Goal: Answer question/provide support

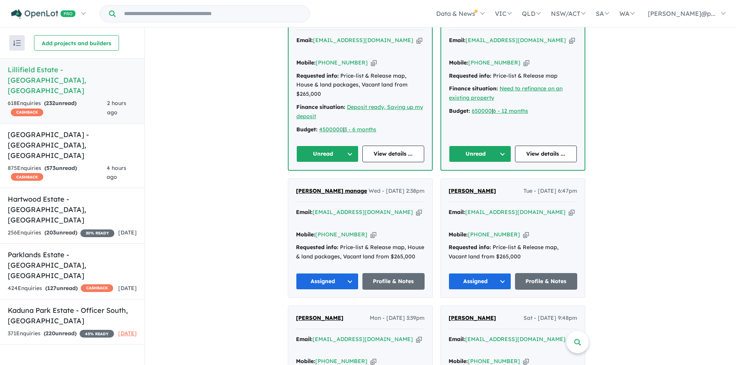
scroll to position [339, 0]
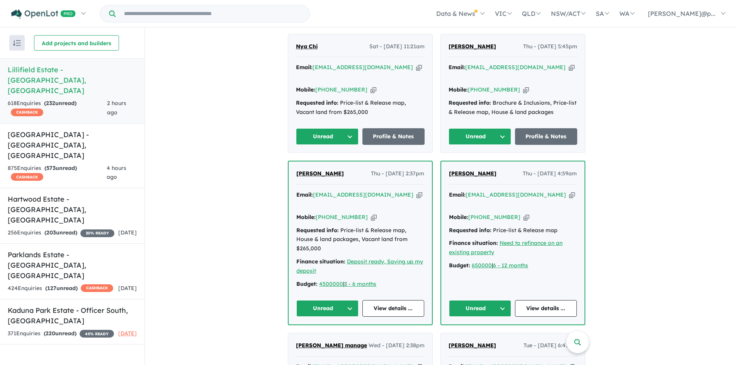
click at [566, 190] on div "Email: [EMAIL_ADDRESS][DOMAIN_NAME] Copied!" at bounding box center [513, 199] width 128 height 19
click at [569, 191] on icon "button" at bounding box center [572, 195] width 6 height 8
click at [416, 191] on icon "button" at bounding box center [419, 195] width 6 height 8
click at [569, 65] on icon "button" at bounding box center [572, 67] width 6 height 8
click at [416, 65] on icon "button" at bounding box center [419, 67] width 6 height 8
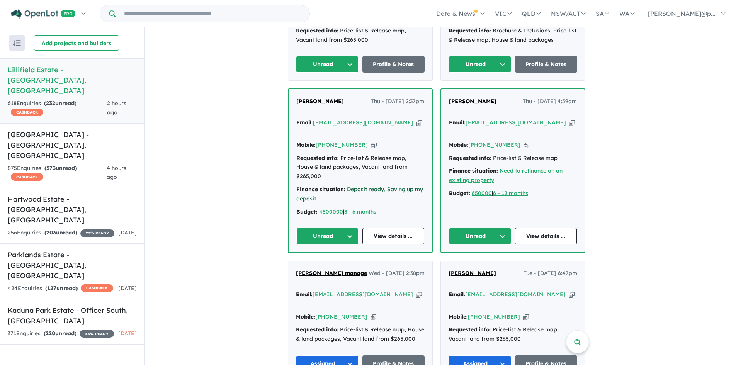
scroll to position [455, 0]
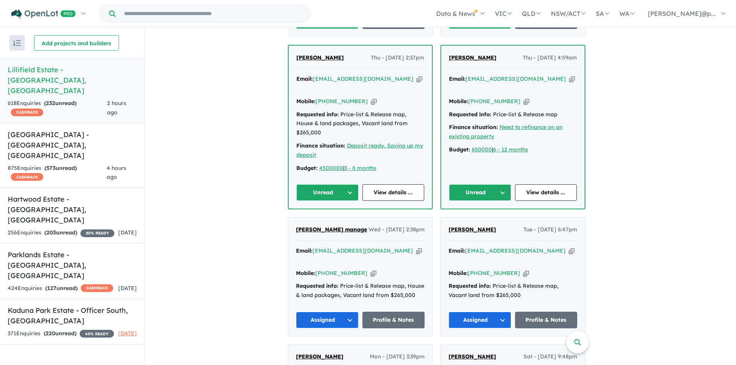
click at [515, 97] on div "Mobile: [PHONE_NUMBER] Copied!" at bounding box center [513, 101] width 128 height 9
click at [528, 184] on link "View details ..." at bounding box center [546, 192] width 62 height 17
click at [503, 184] on button "Unread" at bounding box center [480, 192] width 62 height 17
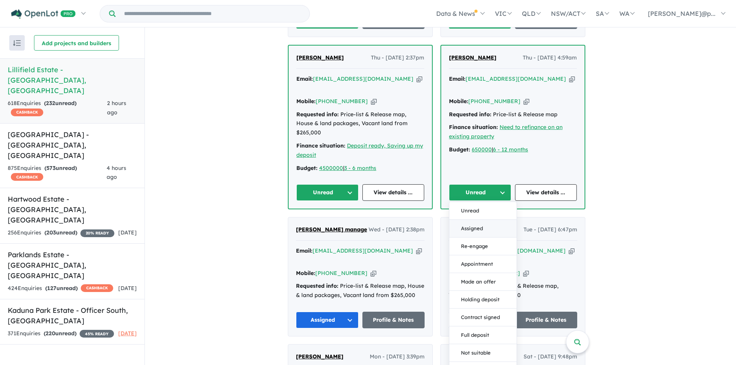
click at [479, 220] on button "Assigned" at bounding box center [482, 229] width 67 height 18
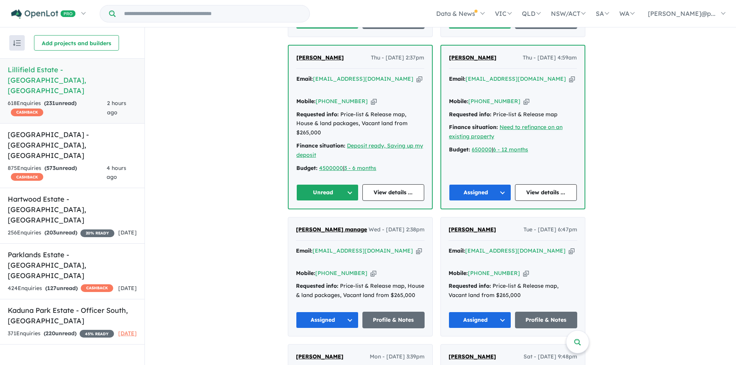
click at [371, 97] on icon "button" at bounding box center [374, 101] width 6 height 8
click at [391, 184] on link "View details ..." at bounding box center [393, 192] width 62 height 17
click at [308, 184] on button "Unread" at bounding box center [327, 192] width 62 height 17
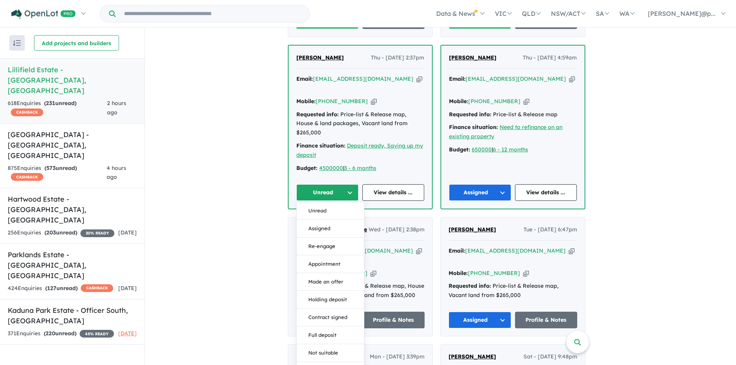
click at [323, 220] on button "Assigned" at bounding box center [330, 229] width 67 height 18
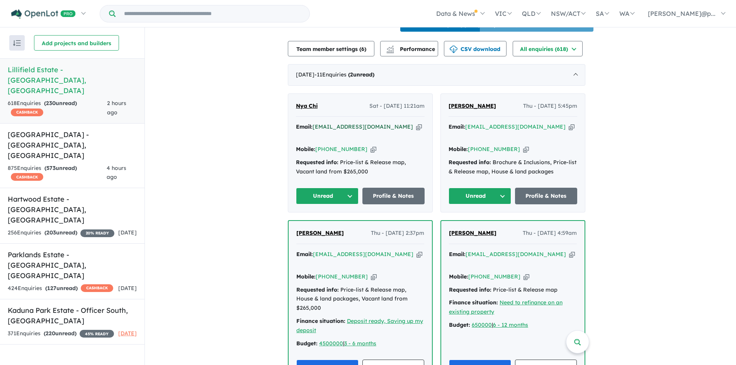
scroll to position [261, 0]
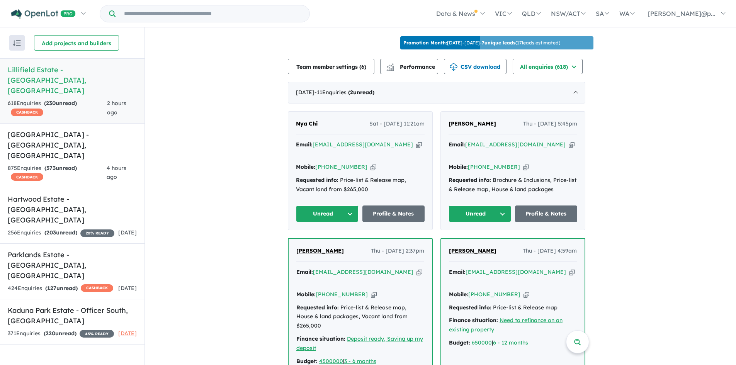
click at [523, 163] on icon "button" at bounding box center [526, 167] width 6 height 8
click at [569, 144] on icon "button" at bounding box center [572, 145] width 6 height 8
drag, startPoint x: 504, startPoint y: 119, endPoint x: 447, endPoint y: 119, distance: 56.8
click at [448, 119] on div "[PERSON_NAME] Thu - [DATE] 5:45pm Email: [EMAIL_ADDRESS][DOMAIN_NAME] Copied! M…" at bounding box center [513, 171] width 144 height 119
copy span "[PERSON_NAME]"
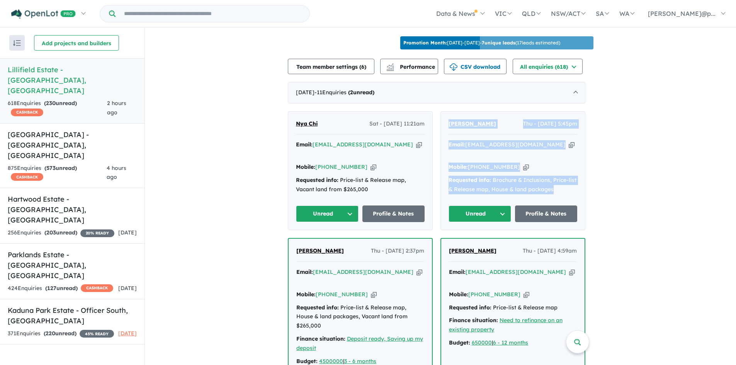
drag, startPoint x: 565, startPoint y: 178, endPoint x: 448, endPoint y: 116, distance: 132.2
click at [450, 116] on div "[PERSON_NAME] Thu - [DATE] 5:45pm Email: [EMAIL_ADDRESS][DOMAIN_NAME] Copied! M…" at bounding box center [513, 171] width 144 height 119
copy div "[PERSON_NAME] Thu - [DATE] 5:45pm Email: [EMAIL_ADDRESS][DOMAIN_NAME] Copied! M…"
click at [473, 205] on button "Unread" at bounding box center [479, 213] width 63 height 17
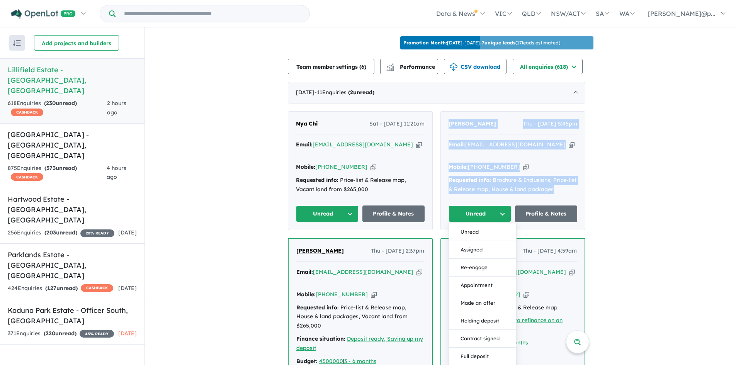
click at [473, 241] on button "Assigned" at bounding box center [482, 250] width 67 height 18
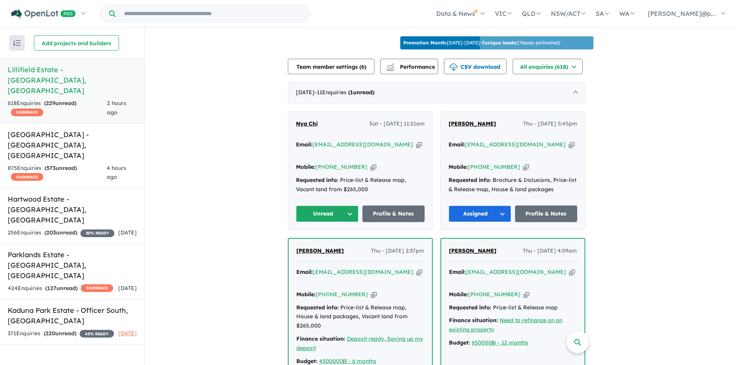
click at [367, 163] on div "Mobile: [PHONE_NUMBER] Copied!" at bounding box center [360, 167] width 129 height 9
click at [370, 163] on icon "button" at bounding box center [373, 167] width 6 height 8
drag, startPoint x: 394, startPoint y: 139, endPoint x: 387, endPoint y: 135, distance: 8.5
click at [416, 141] on icon "button" at bounding box center [419, 145] width 6 height 8
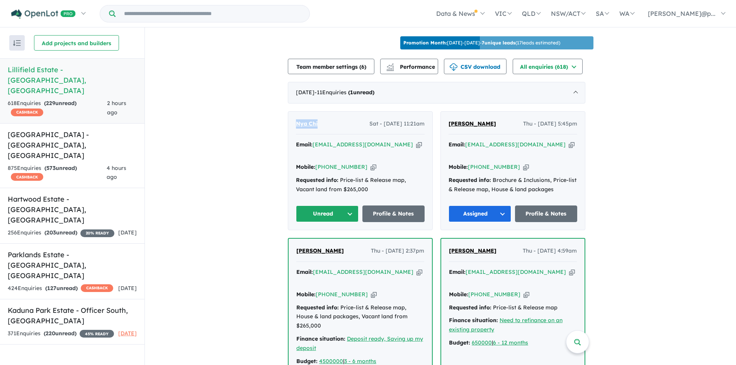
drag, startPoint x: 330, startPoint y: 119, endPoint x: 291, endPoint y: 115, distance: 39.2
click at [291, 115] on div "Nya Chi Sat - [DATE] 11:21am Email: [EMAIL_ADDRESS][DOMAIN_NAME] Copied! Mobile…" at bounding box center [360, 171] width 144 height 119
copy span "Nya Chi"
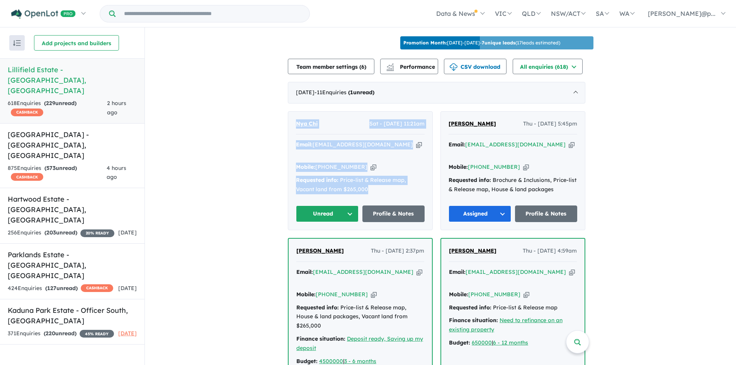
drag, startPoint x: 363, startPoint y: 168, endPoint x: 297, endPoint y: 118, distance: 82.7
click at [297, 118] on div "Nya Chi Sat - [DATE] 11:21am Email: [EMAIL_ADDRESS][DOMAIN_NAME] Copied! Mobile…" at bounding box center [360, 171] width 144 height 119
copy div "Nya Chi Sat - [DATE] 11:21am Email: [EMAIL_ADDRESS][DOMAIN_NAME] Copied! Mobile…"
drag, startPoint x: 209, startPoint y: 126, endPoint x: 205, endPoint y: 128, distance: 5.0
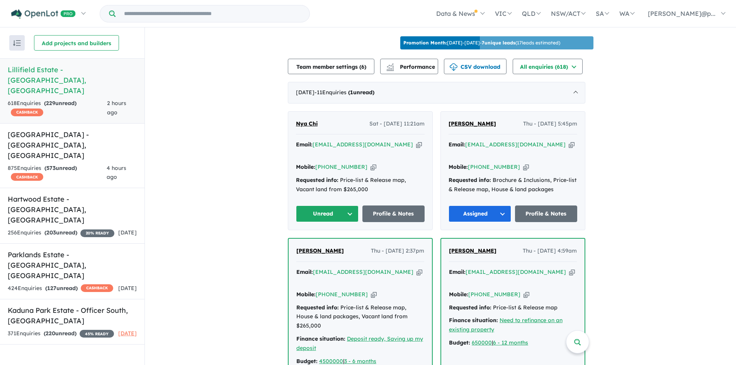
click at [332, 205] on button "Unread" at bounding box center [327, 213] width 63 height 17
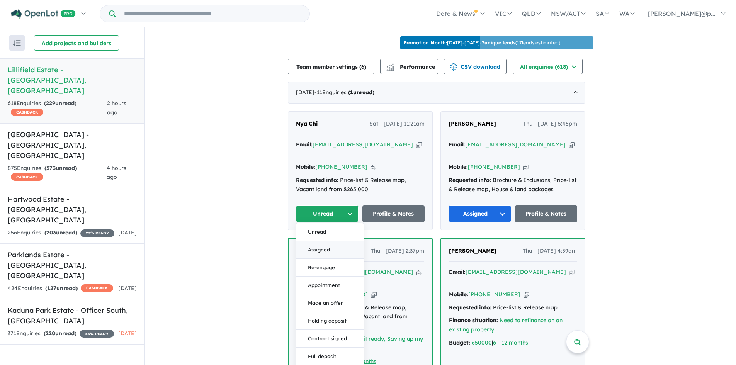
click at [323, 241] on button "Assigned" at bounding box center [329, 250] width 67 height 18
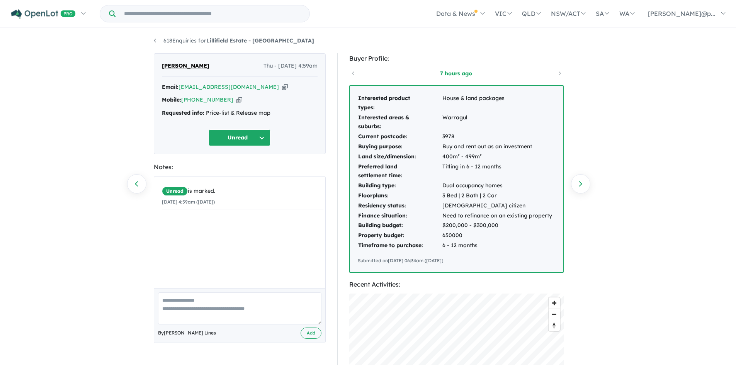
drag, startPoint x: 231, startPoint y: 100, endPoint x: 151, endPoint y: 6, distance: 123.8
click at [236, 100] on icon "button" at bounding box center [239, 100] width 6 height 8
drag, startPoint x: 270, startPoint y: 87, endPoint x: 272, endPoint y: 105, distance: 18.3
click at [282, 87] on icon "button" at bounding box center [285, 87] width 6 height 8
drag, startPoint x: 491, startPoint y: 252, endPoint x: 355, endPoint y: 97, distance: 205.9
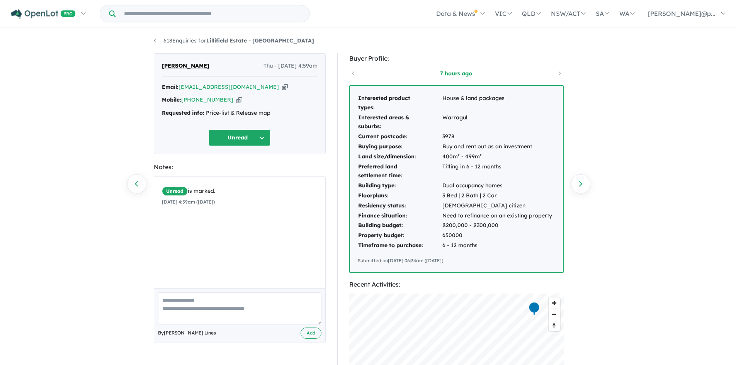
click at [356, 97] on div "Interested product types: House & land packages Interested areas & suburbs: War…" at bounding box center [456, 179] width 213 height 187
copy div "Interested product types: House & land packages Interested areas & suburbs: War…"
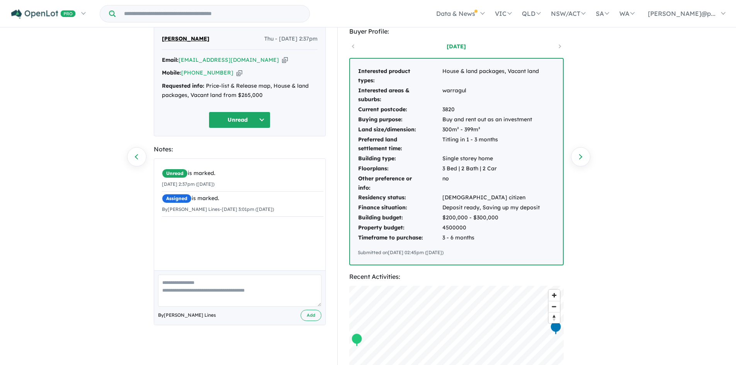
scroll to position [39, 0]
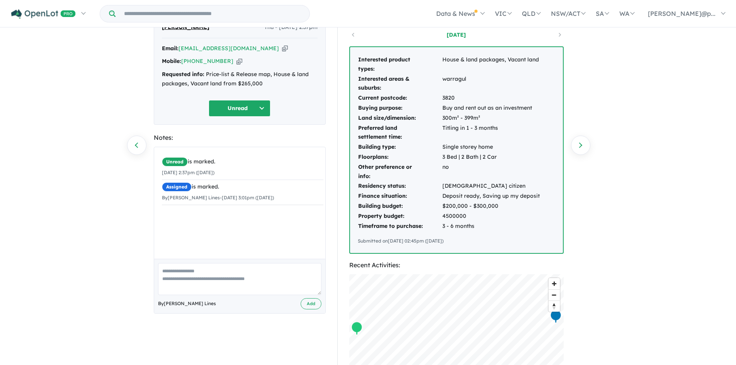
drag, startPoint x: 466, startPoint y: 241, endPoint x: 355, endPoint y: 47, distance: 224.2
click at [355, 47] on div "Interested product types: House & land packages, Vacant land Interested areas &…" at bounding box center [456, 150] width 213 height 206
copy div "Interested product types: House & land packages, Vacant land Interested areas &…"
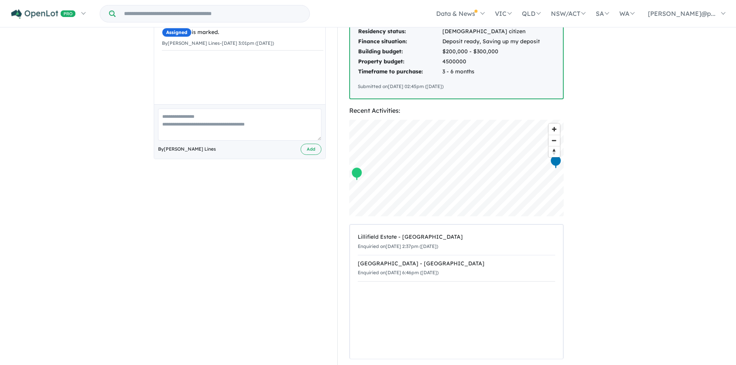
scroll to position [0, 0]
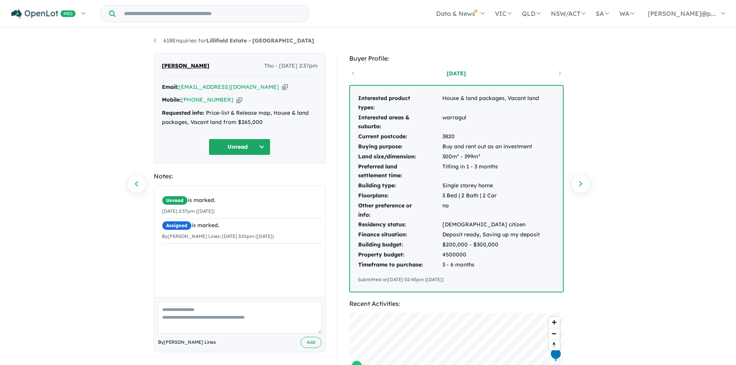
copy div "Interested product types: House & land packages, Vacant land Interested areas &…"
